Goal: Entertainment & Leisure: Consume media (video, audio)

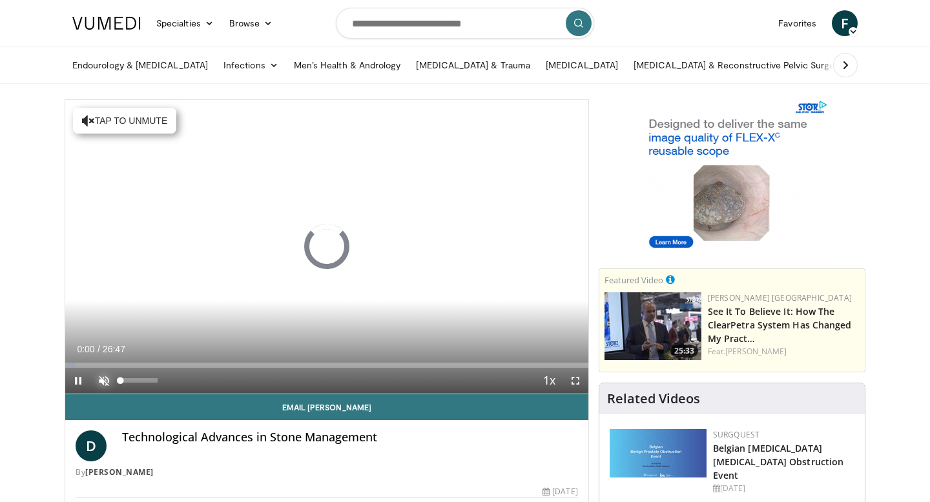
click at [105, 382] on span "Video Player" at bounding box center [104, 381] width 26 height 26
